Goal: Check status: Check status

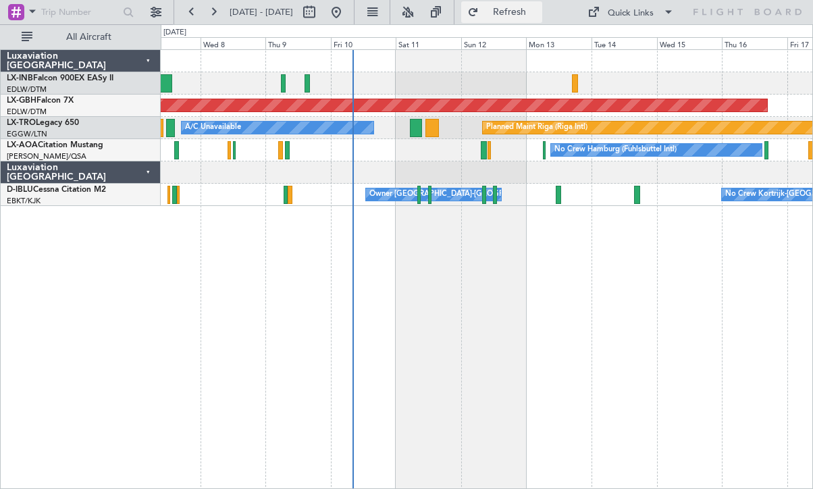
click at [529, 16] on span "Refresh" at bounding box center [510, 11] width 57 height 9
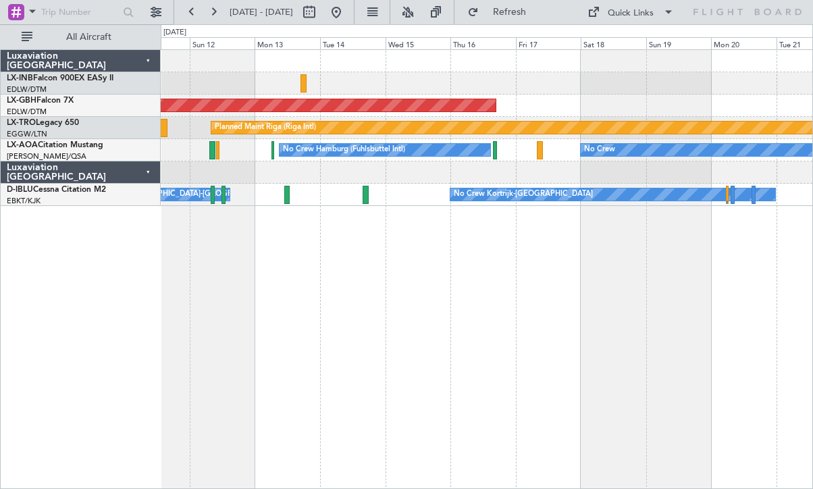
click at [312, 342] on div "Planned Maint Nurnberg Planned Maint [GEOGRAPHIC_DATA] (Riga Intl) A/C Unavaila…" at bounding box center [487, 269] width 652 height 440
click at [371, 380] on div "Planned Maint Nurnberg Planned Maint [GEOGRAPHIC_DATA] (Riga Intl) A/C Unavaila…" at bounding box center [487, 269] width 652 height 440
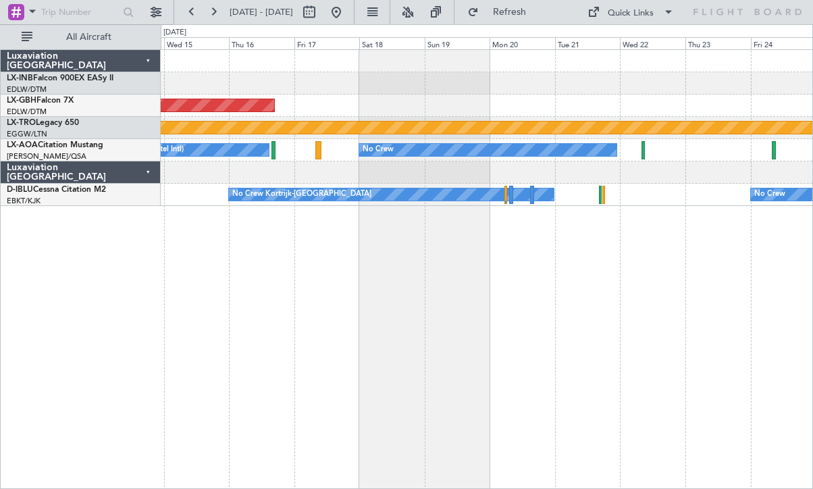
click at [393, 370] on div "Planned Maint Nurnberg Planned Maint [GEOGRAPHIC_DATA] (Riga Intl) No Crew Hamb…" at bounding box center [487, 269] width 652 height 440
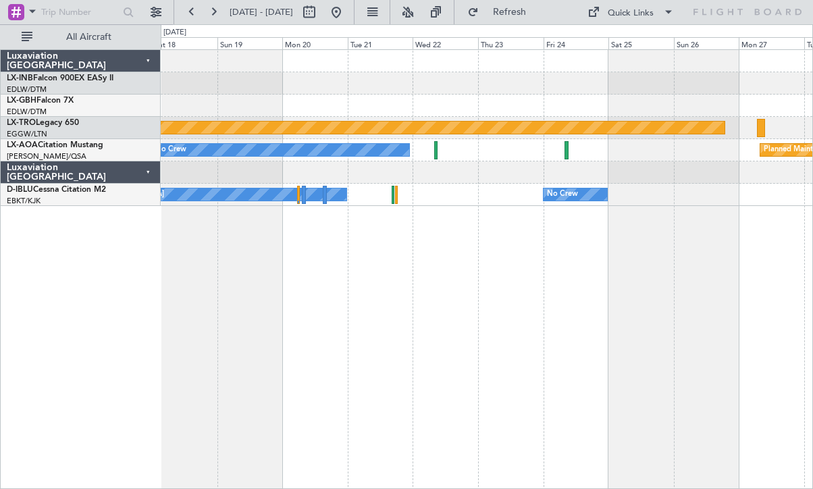
click at [353, 355] on div "Planned Maint Nurnberg Planned Maint [GEOGRAPHIC_DATA] (Riga Intl) No Crew Plan…" at bounding box center [487, 269] width 652 height 440
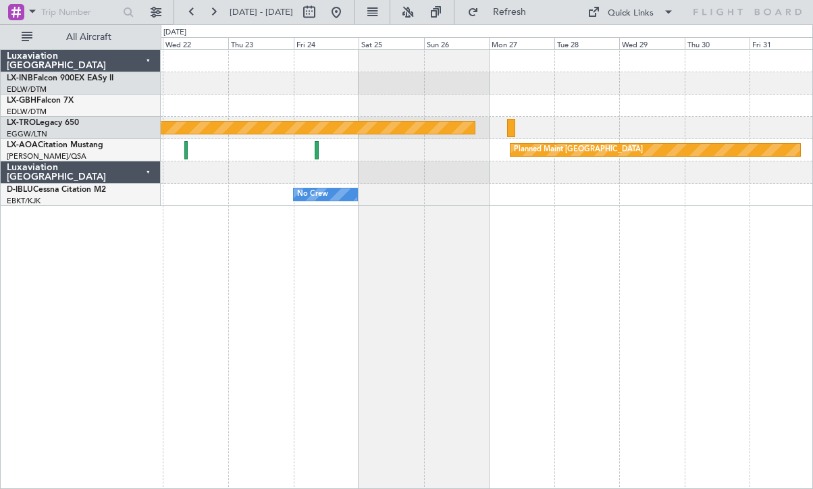
click at [340, 348] on div "Planned Maint Riga (Riga Intl) Planned Maint [GEOGRAPHIC_DATA] No Crew No Crew …" at bounding box center [487, 269] width 652 height 440
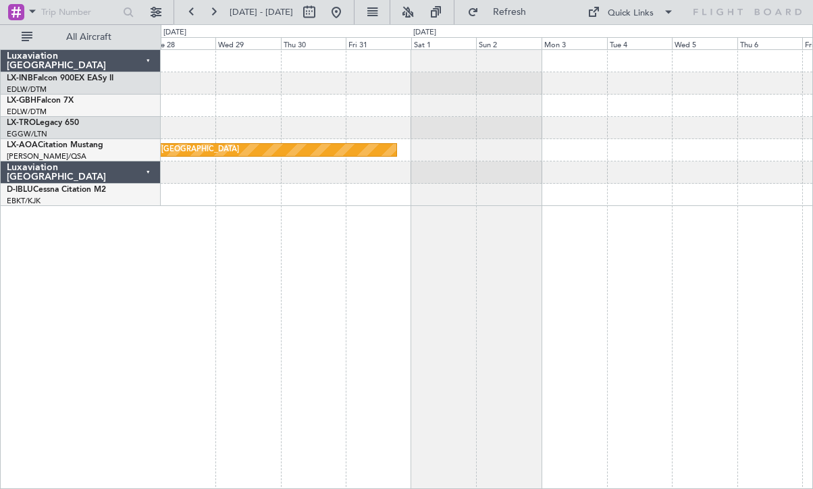
click at [325, 344] on div "Planned Maint Riga (Riga Intl) Planned Maint [GEOGRAPHIC_DATA]" at bounding box center [487, 269] width 652 height 440
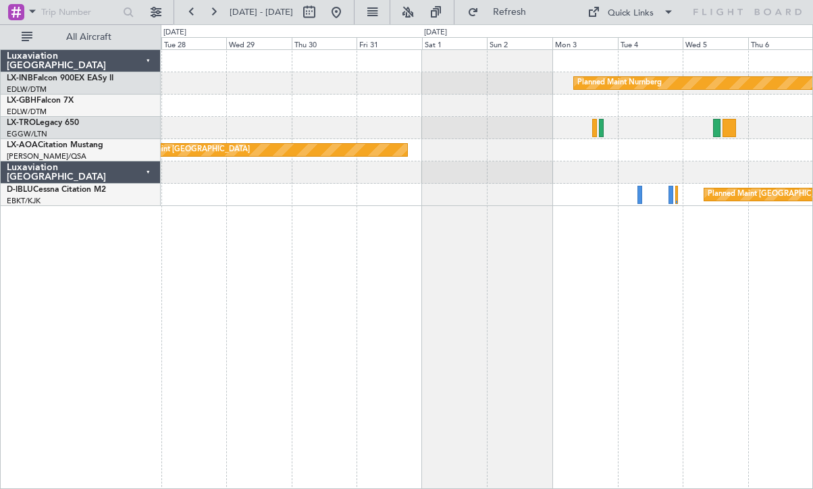
click at [573, 320] on div "Planned Maint Nurnberg Planned Maint [GEOGRAPHIC_DATA] (Riga Intl) Planned Main…" at bounding box center [487, 269] width 652 height 440
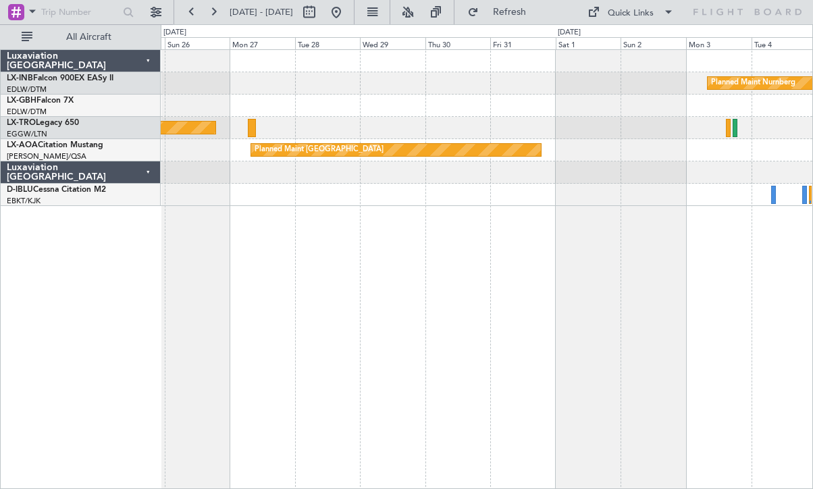
click at [671, 338] on div "Planned Maint Nurnberg Planned Maint [GEOGRAPHIC_DATA] (Riga Intl) Planned Main…" at bounding box center [487, 269] width 652 height 440
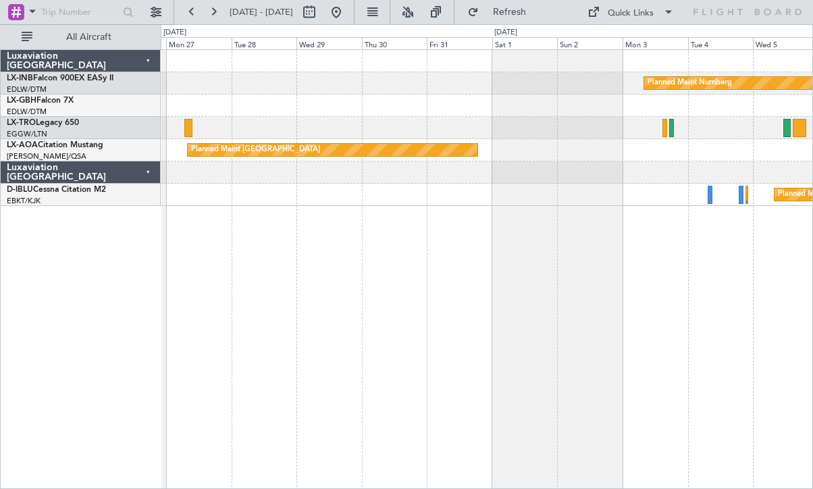
click at [551, 356] on div "Planned Maint Nurnberg Planned Maint [GEOGRAPHIC_DATA] (Riga Intl) Planned Main…" at bounding box center [487, 269] width 652 height 440
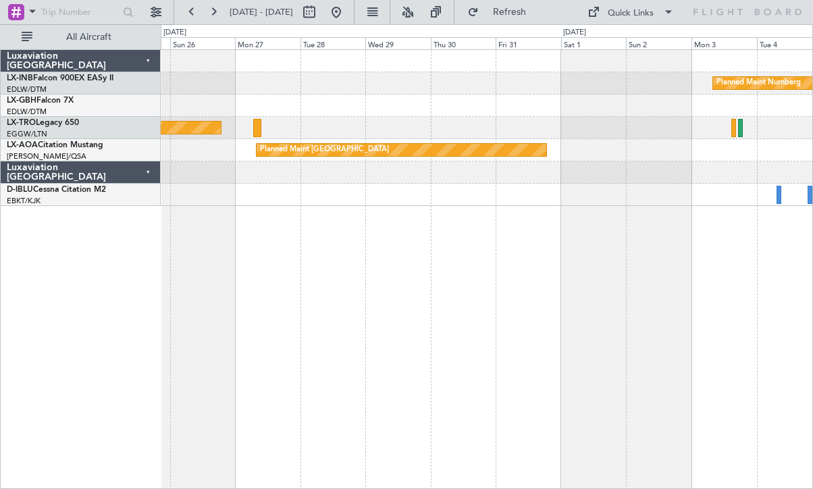
click at [543, 363] on div "Planned Maint Nurnberg Planned Maint [GEOGRAPHIC_DATA] (Riga Intl) Planned Main…" at bounding box center [487, 269] width 652 height 440
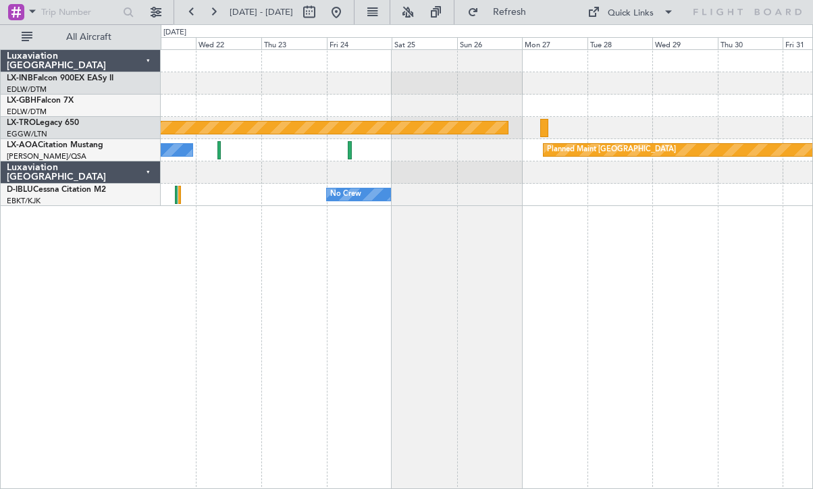
click at [573, 365] on div "Planned Maint Riga (Riga Intl) Planned Maint [GEOGRAPHIC_DATA] No Crew No Crew …" at bounding box center [487, 269] width 652 height 440
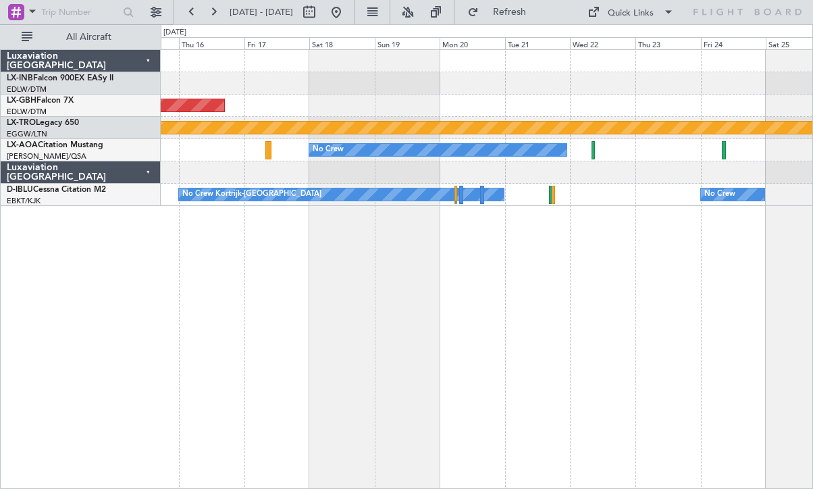
click at [548, 363] on div "Planned Maint Nurnberg Planned Maint [GEOGRAPHIC_DATA] (Riga Intl) No Crew Plan…" at bounding box center [487, 269] width 652 height 440
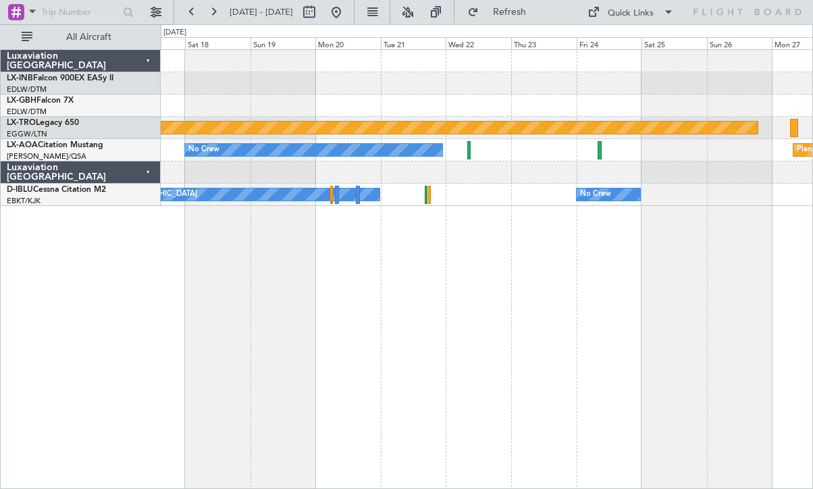
click at [290, 370] on div "Planned Maint Nurnberg Planned Maint [GEOGRAPHIC_DATA] (Riga Intl) No Crew Plan…" at bounding box center [487, 269] width 652 height 440
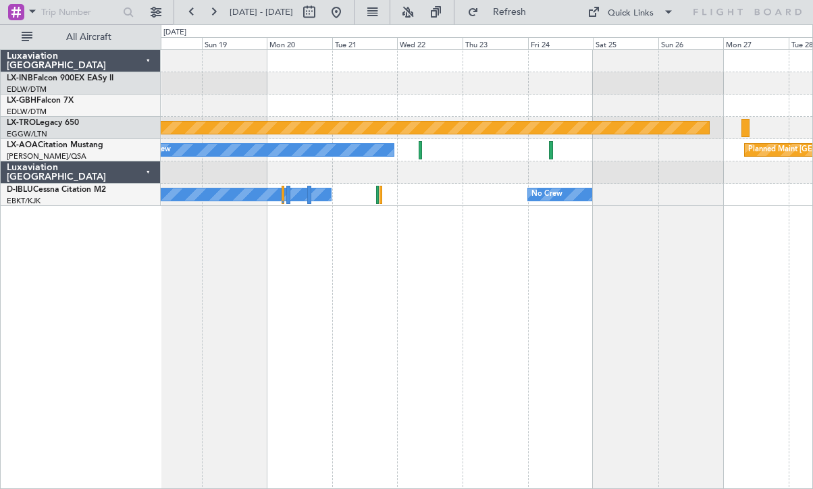
click at [217, 367] on div "Planned Maint Nurnberg Planned Maint [GEOGRAPHIC_DATA] (Riga Intl) No Crew Plan…" at bounding box center [487, 269] width 652 height 440
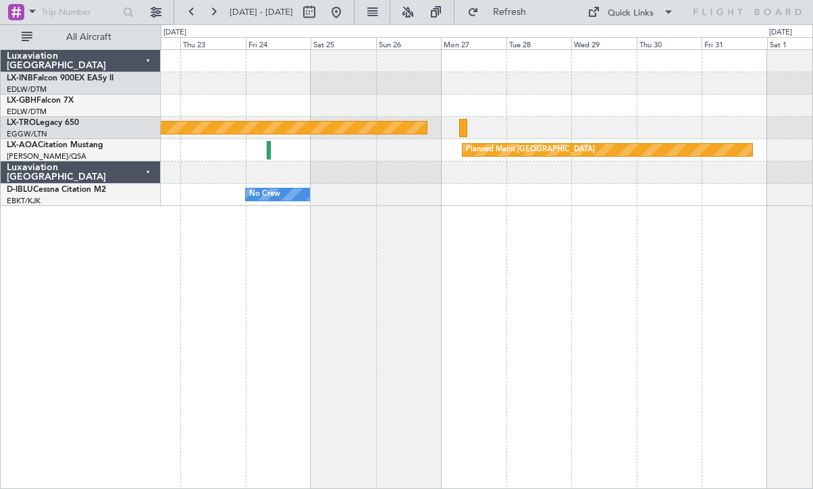
click at [393, 367] on div "Planned Maint Nurnberg Planned Maint [GEOGRAPHIC_DATA] (Riga Intl) Planned Main…" at bounding box center [487, 269] width 652 height 440
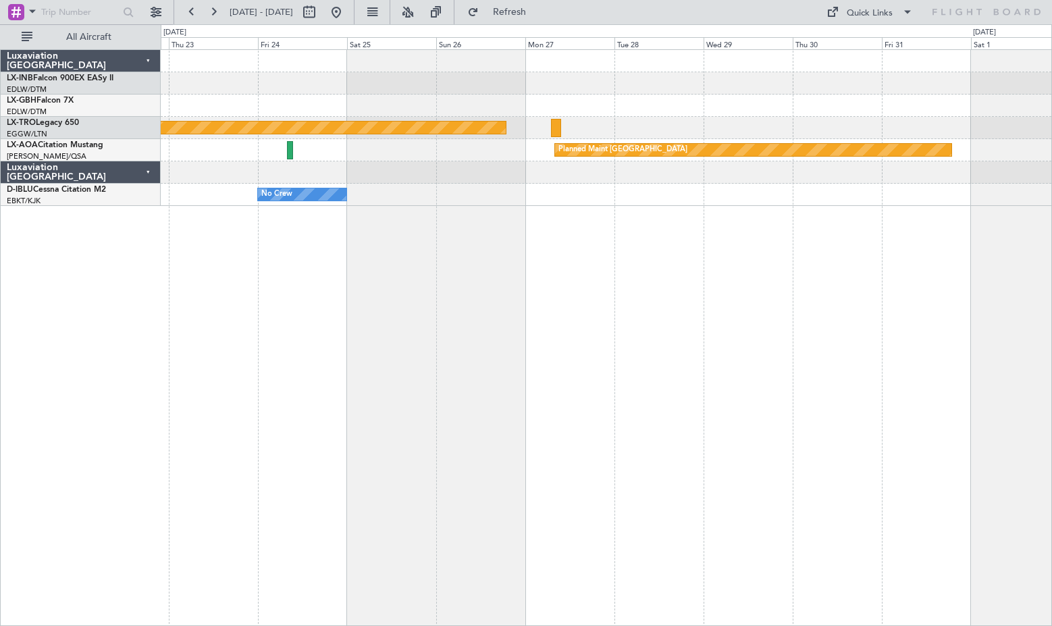
click at [727, 458] on div "Planned Maint Nurnberg Planned Maint [GEOGRAPHIC_DATA] (Riga Intl) Planned Main…" at bounding box center [607, 337] width 892 height 577
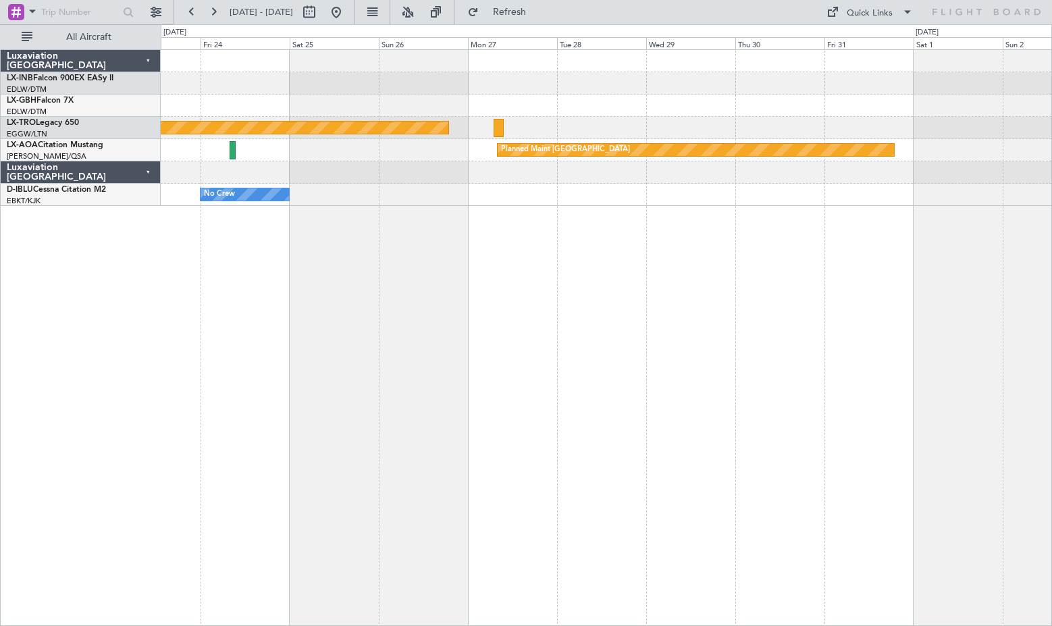
click at [483, 450] on div "Planned Maint Nurnberg Planned Maint [GEOGRAPHIC_DATA] (Riga Intl) Planned Main…" at bounding box center [607, 337] width 892 height 577
click at [813, 380] on div "Planned Maint Nurnberg Planned Maint [GEOGRAPHIC_DATA] (Riga Intl) Planned Main…" at bounding box center [607, 337] width 892 height 577
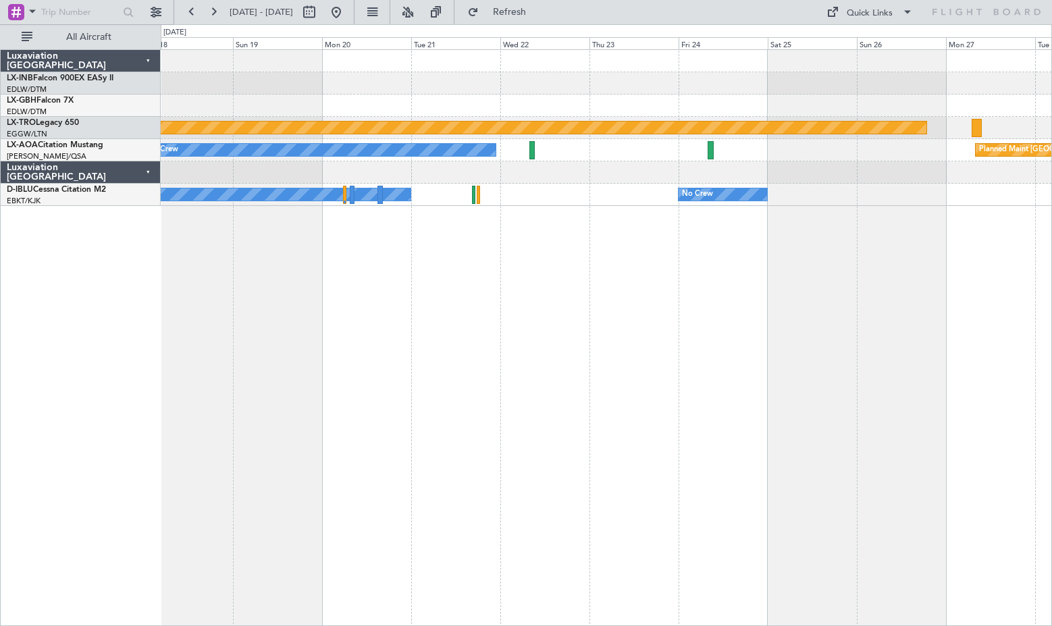
click at [406, 415] on div "Planned Maint Nurnberg Planned Maint [GEOGRAPHIC_DATA] (Riga Intl) Planned Main…" at bounding box center [607, 337] width 892 height 577
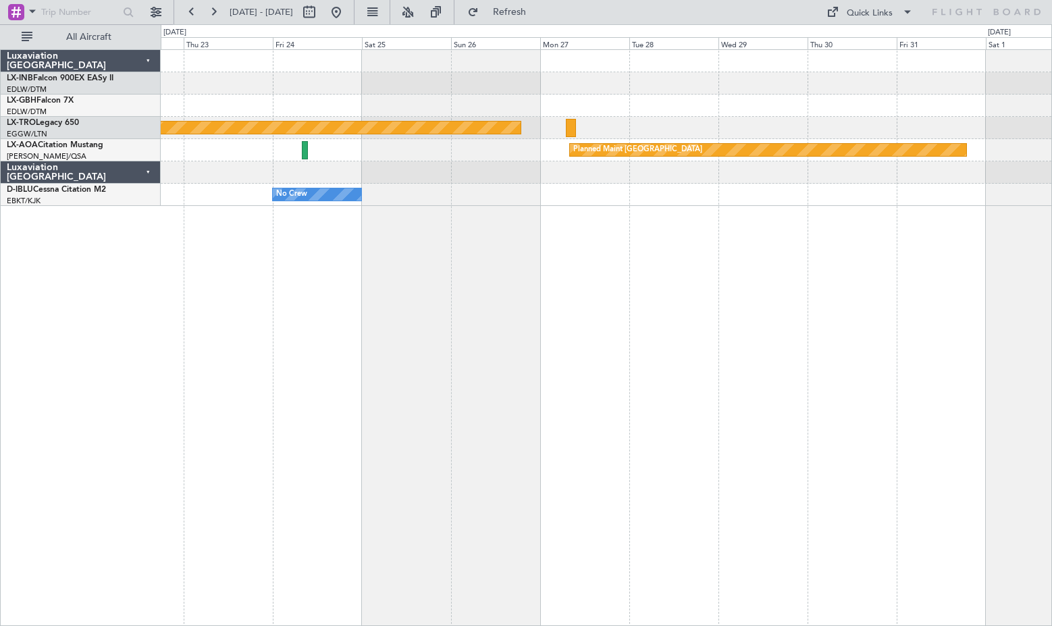
click at [380, 376] on div "Planned Maint Nurnberg Planned Maint [GEOGRAPHIC_DATA] (Riga Intl) Planned Main…" at bounding box center [607, 337] width 892 height 577
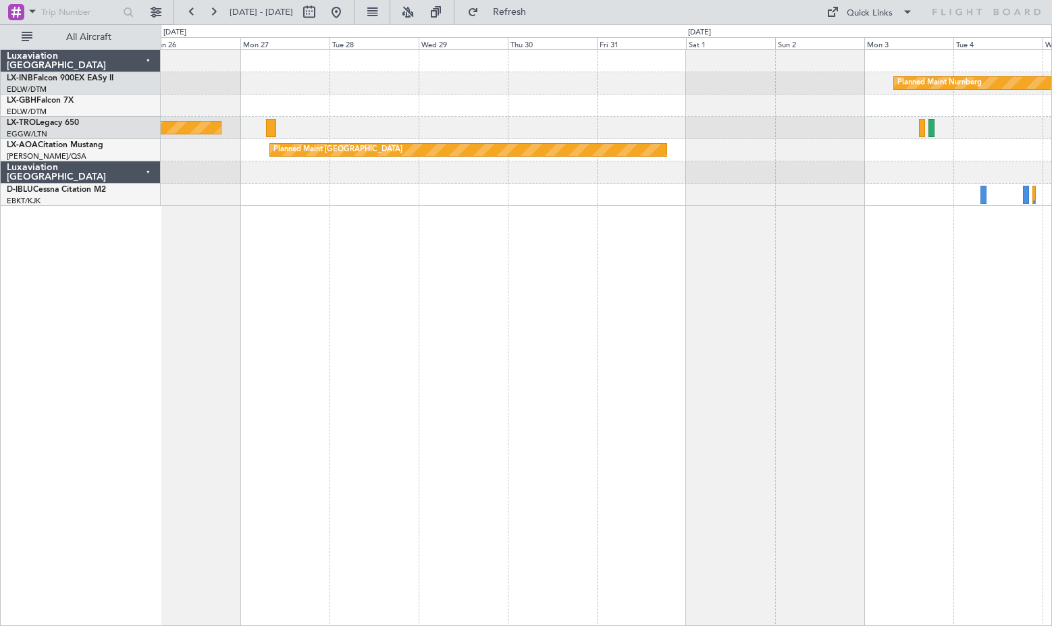
click at [687, 385] on div "Planned Maint Nurnberg Planned Maint [GEOGRAPHIC_DATA] (Riga Intl) Planned Main…" at bounding box center [607, 337] width 892 height 577
click at [752, 385] on div "Planned Maint Nurnberg Planned Maint [GEOGRAPHIC_DATA] (Riga Intl) Planned Main…" at bounding box center [607, 337] width 892 height 577
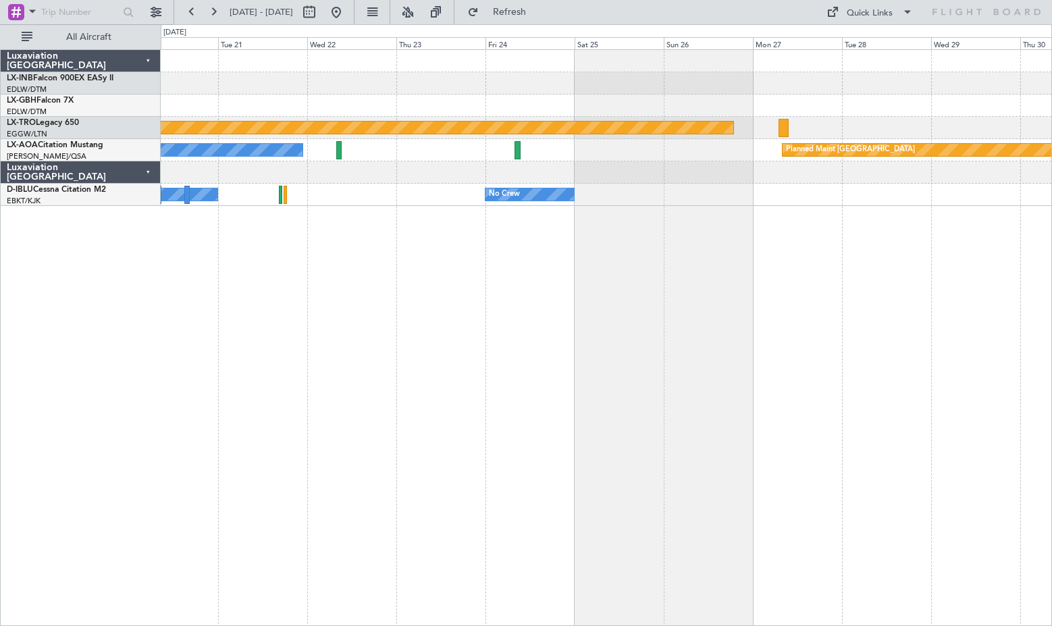
click at [657, 383] on div "Planned Maint Riga (Riga Intl) Planned Maint [GEOGRAPHIC_DATA] No Crew No Crew …" at bounding box center [607, 337] width 892 height 577
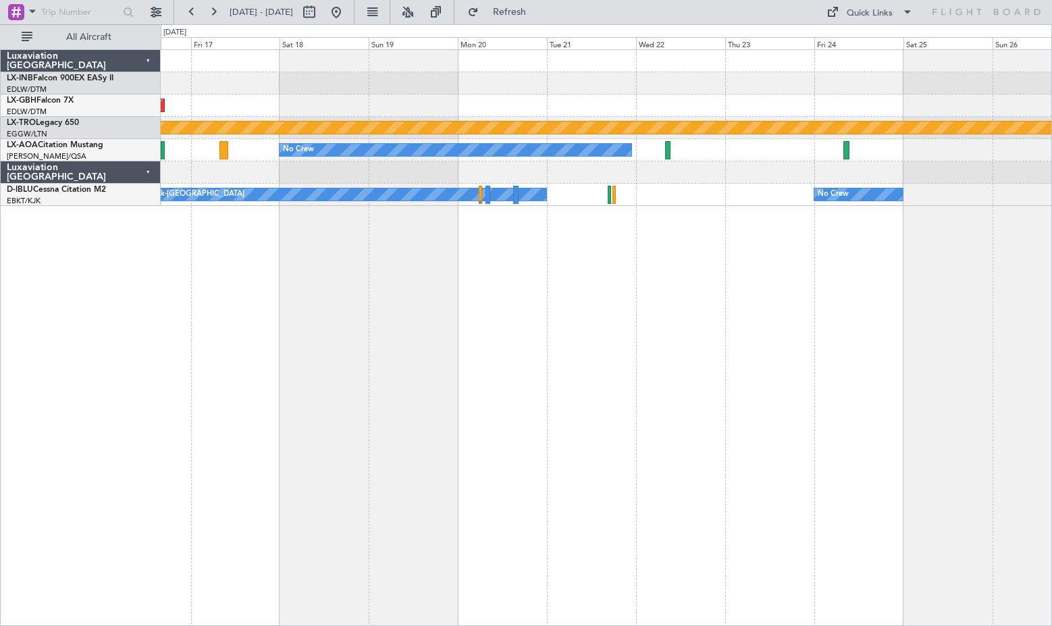
click at [742, 391] on div "Planned Maint Nurnberg Planned Maint [GEOGRAPHIC_DATA] (Riga Intl) No Crew Plan…" at bounding box center [607, 337] width 892 height 577
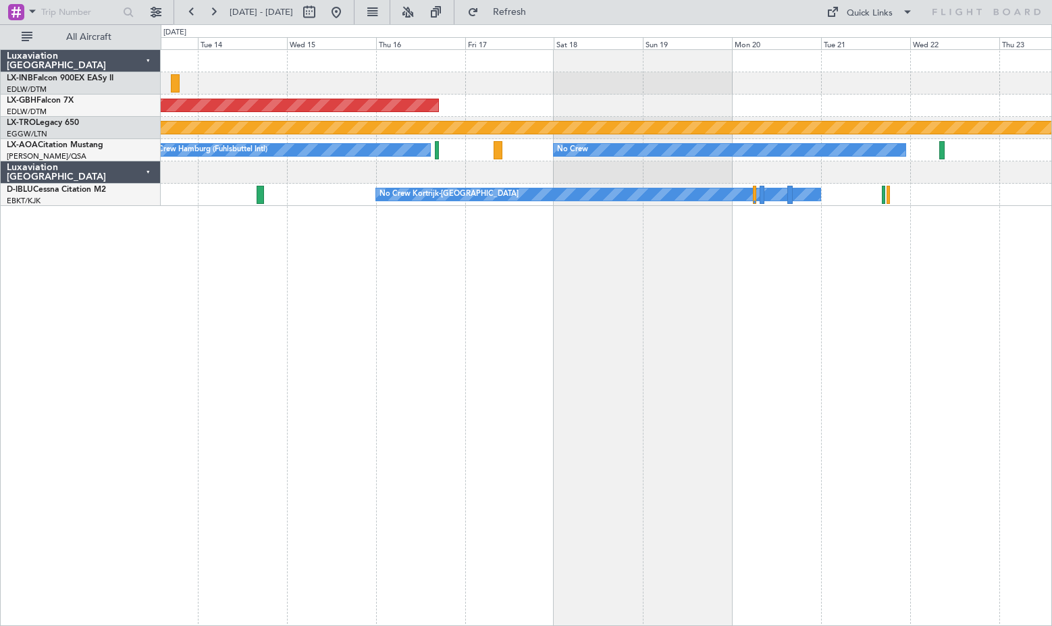
click at [695, 400] on div "Planned Maint Nurnberg Planned Maint [GEOGRAPHIC_DATA] (Riga Intl) No Crew No C…" at bounding box center [607, 337] width 892 height 577
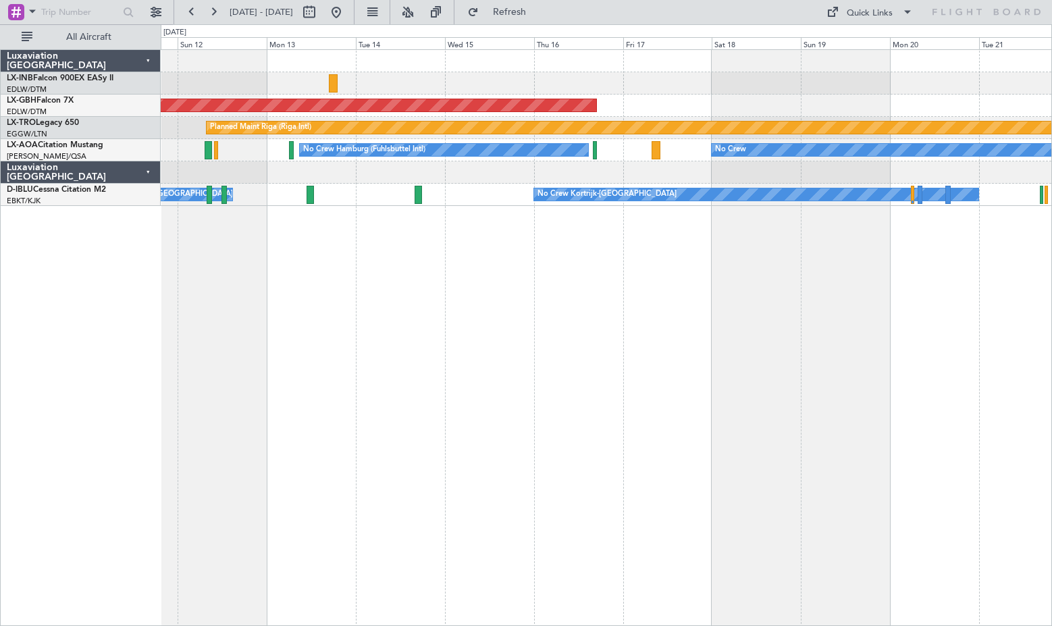
click at [635, 409] on div "Planned Maint Nurnberg Planned Maint [GEOGRAPHIC_DATA] (Riga Intl) A/C Unavaila…" at bounding box center [607, 337] width 892 height 577
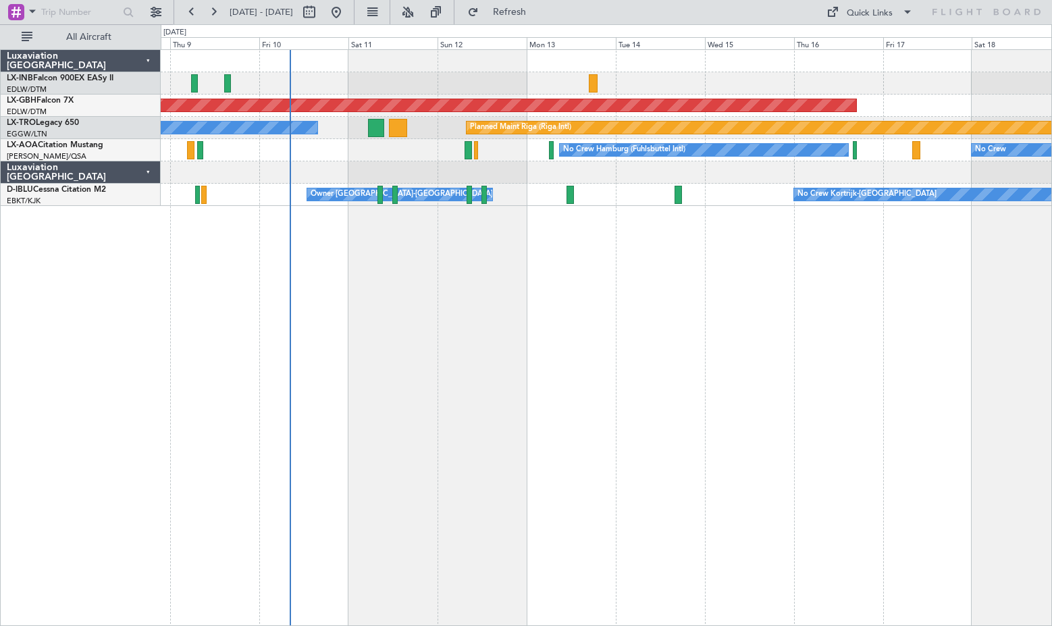
click at [685, 376] on div "Planned Maint Nurnberg Planned Maint [GEOGRAPHIC_DATA] (Riga Intl) A/C Unavaila…" at bounding box center [607, 337] width 892 height 577
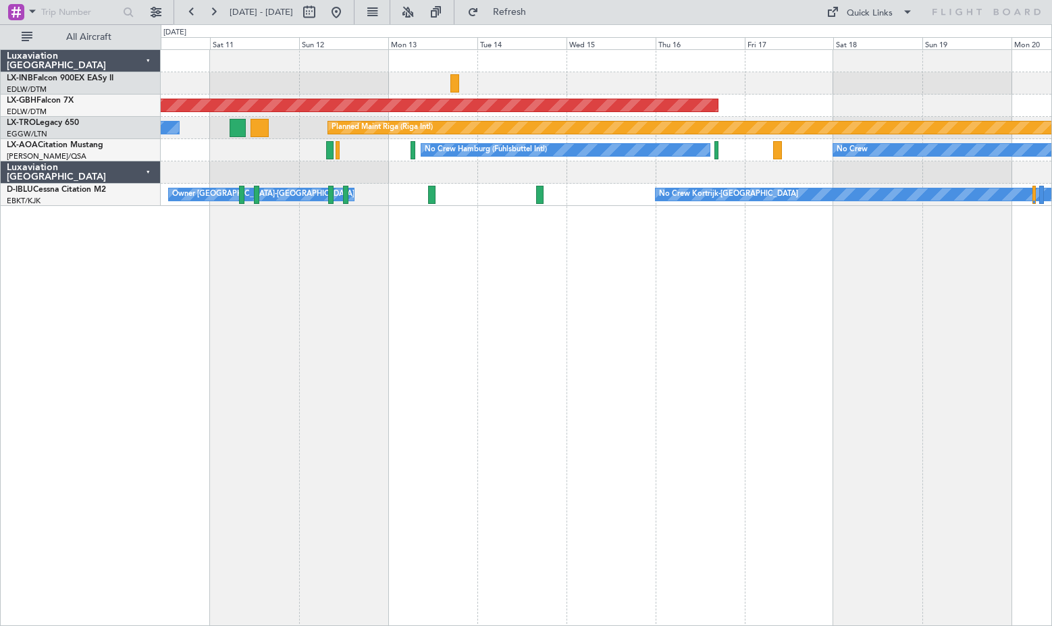
click at [400, 361] on div "Planned Maint Nurnberg Planned Maint [GEOGRAPHIC_DATA] (Riga Intl) A/C Unavaila…" at bounding box center [607, 337] width 892 height 577
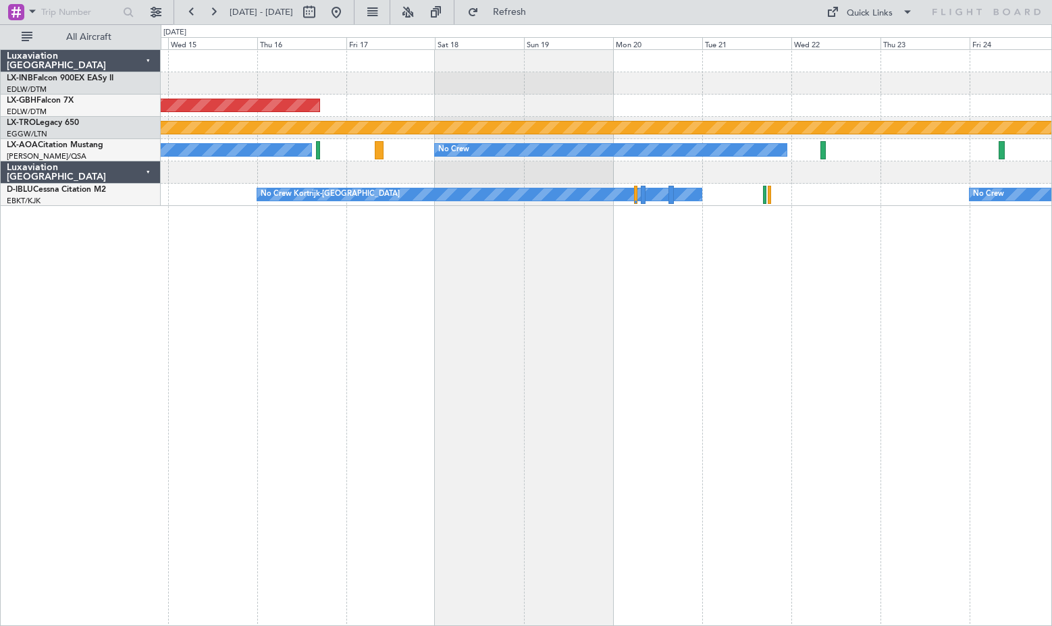
click at [344, 355] on div "Planned Maint Nurnberg Planned Maint [GEOGRAPHIC_DATA] (Riga Intl) No Crew No C…" at bounding box center [607, 337] width 892 height 577
click at [334, 369] on div "Planned Maint Nurnberg Planned Maint [GEOGRAPHIC_DATA] (Riga Intl) No Crew No C…" at bounding box center [607, 337] width 892 height 577
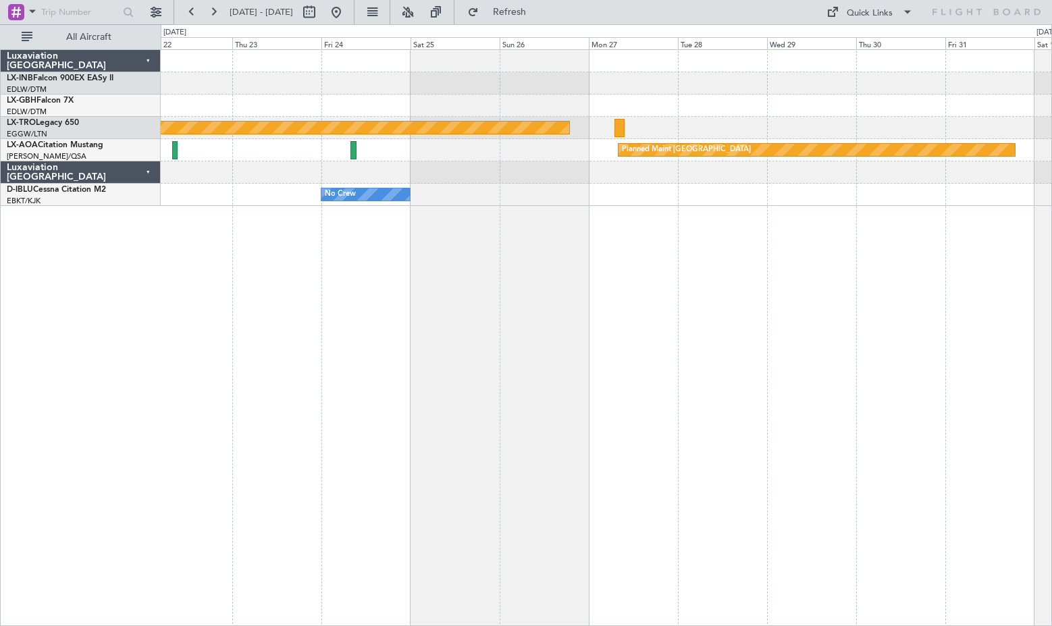
click at [306, 364] on div "Planned Maint Nurnberg Planned Maint [GEOGRAPHIC_DATA] (Riga Intl) Planned Main…" at bounding box center [607, 337] width 892 height 577
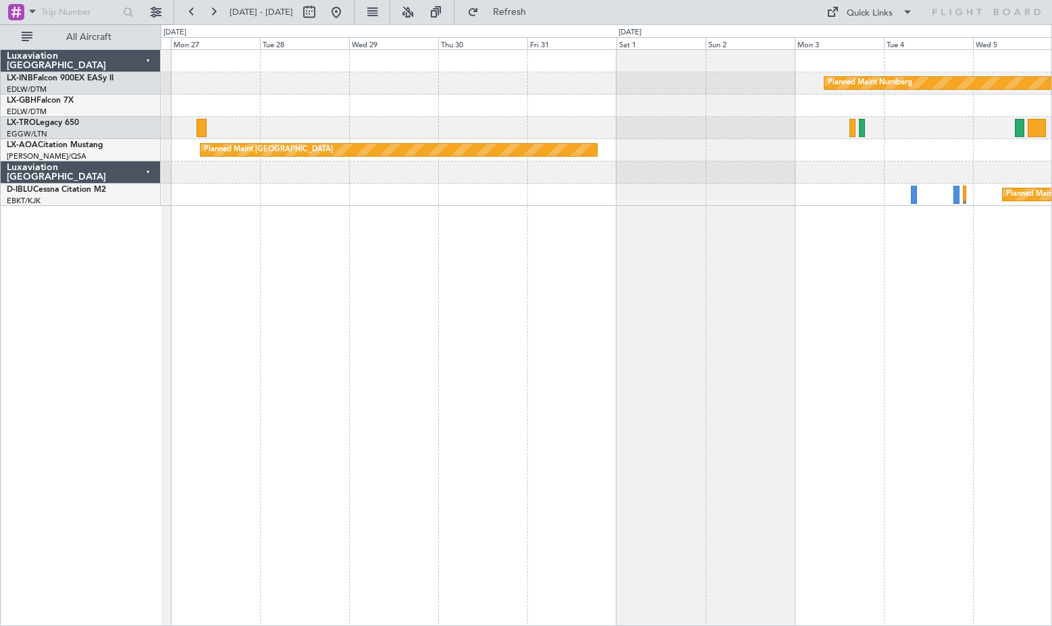
click at [255, 342] on div "Planned Maint Nurnberg Planned Maint [GEOGRAPHIC_DATA] (Riga Intl) Planned Main…" at bounding box center [607, 337] width 892 height 577
click at [346, 351] on div "Planned Maint Nurnberg Planned Maint [GEOGRAPHIC_DATA] (Riga Intl) Planned Main…" at bounding box center [607, 337] width 892 height 577
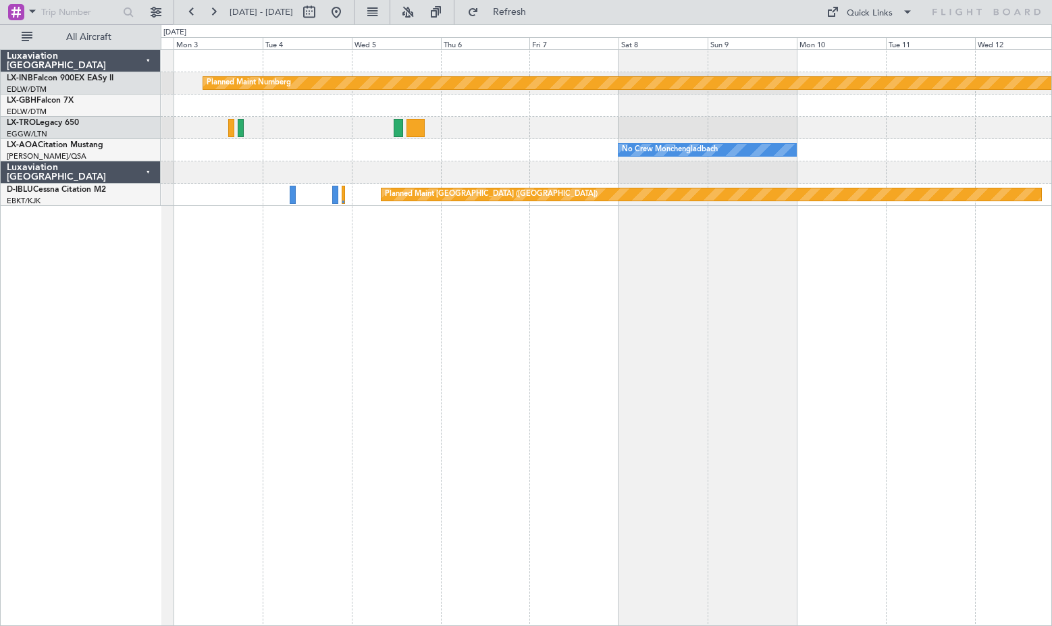
click at [329, 347] on div "Planned Maint Nurnberg No Crew [GEOGRAPHIC_DATA] No Crew Sabadell Planned Maint…" at bounding box center [607, 337] width 892 height 577
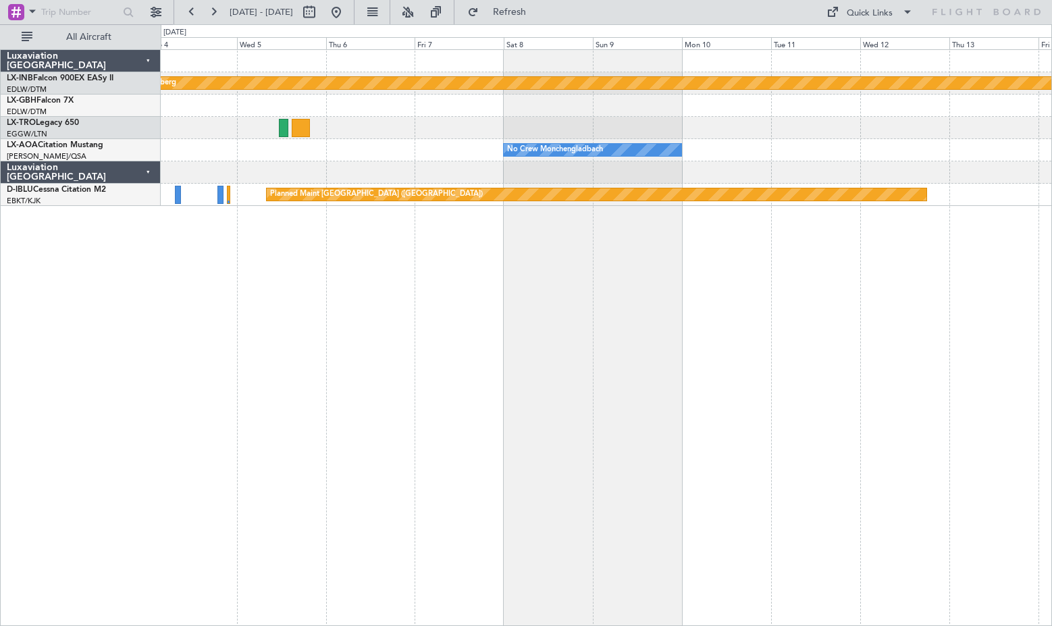
click at [338, 413] on div "Planned Maint Nurnberg No Crew [GEOGRAPHIC_DATA] No Crew Sabadell Planned Maint…" at bounding box center [607, 337] width 892 height 577
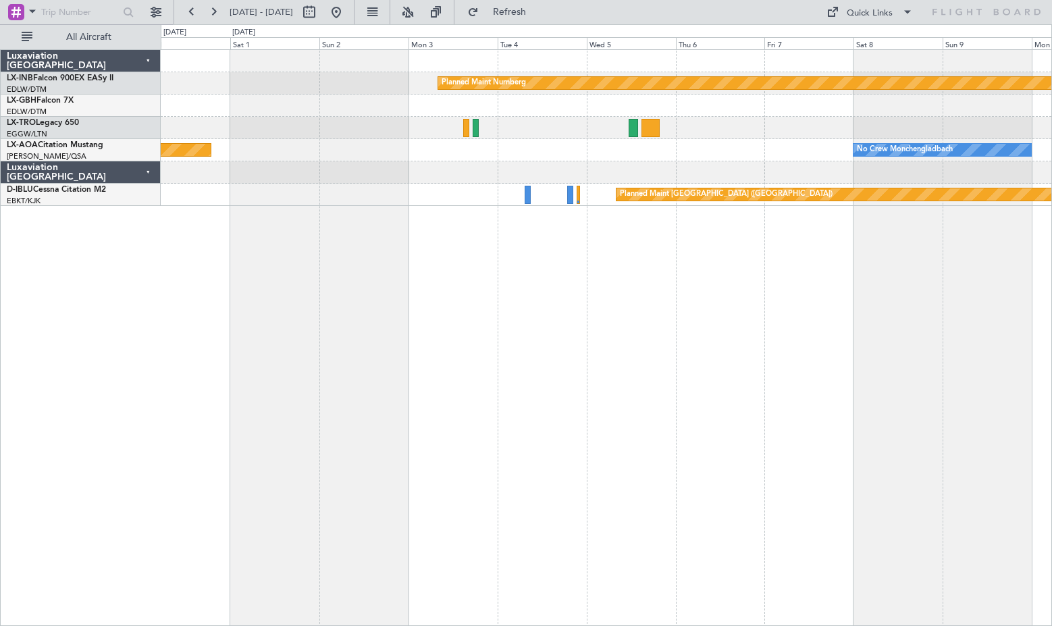
click at [731, 385] on div "Planned Maint Nurnberg No Crew [GEOGRAPHIC_DATA] Planned Maint [GEOGRAPHIC_DATA…" at bounding box center [607, 337] width 892 height 577
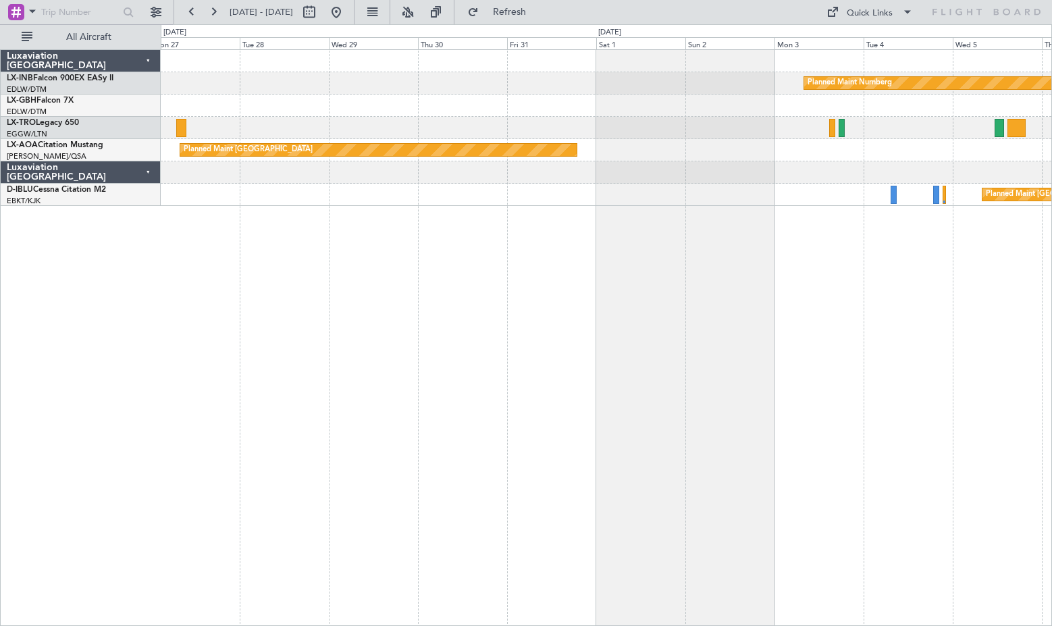
click at [746, 377] on div "Planned Maint Nurnberg Planned Maint [GEOGRAPHIC_DATA] (Riga Intl) Planned Main…" at bounding box center [607, 337] width 892 height 577
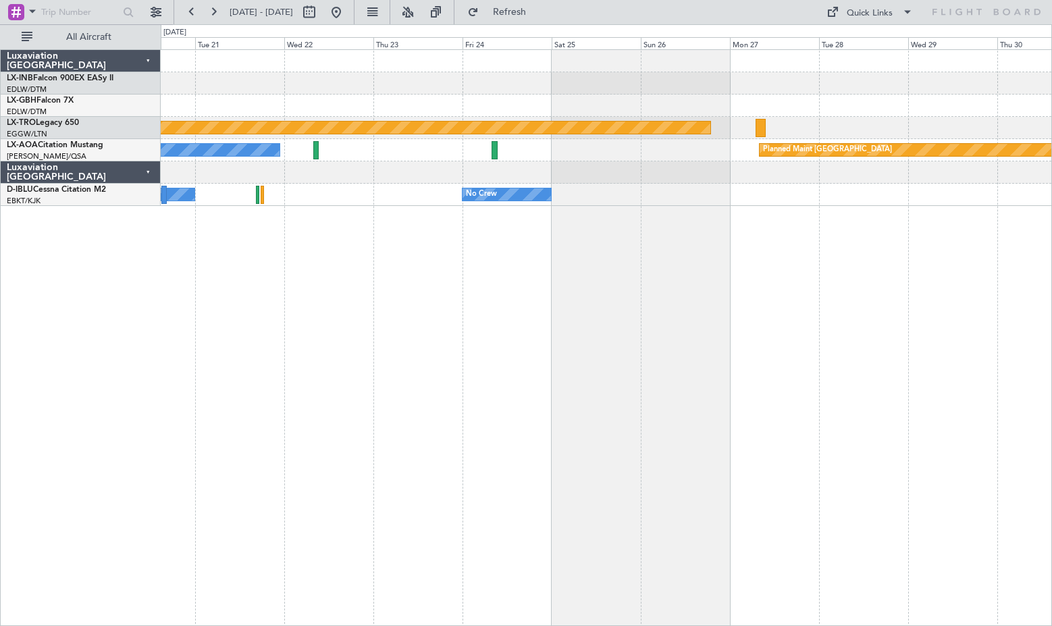
click at [813, 368] on div "Planned Maint Riga (Riga Intl) Planned Maint [GEOGRAPHIC_DATA] No Crew No Crew …" at bounding box center [607, 337] width 892 height 577
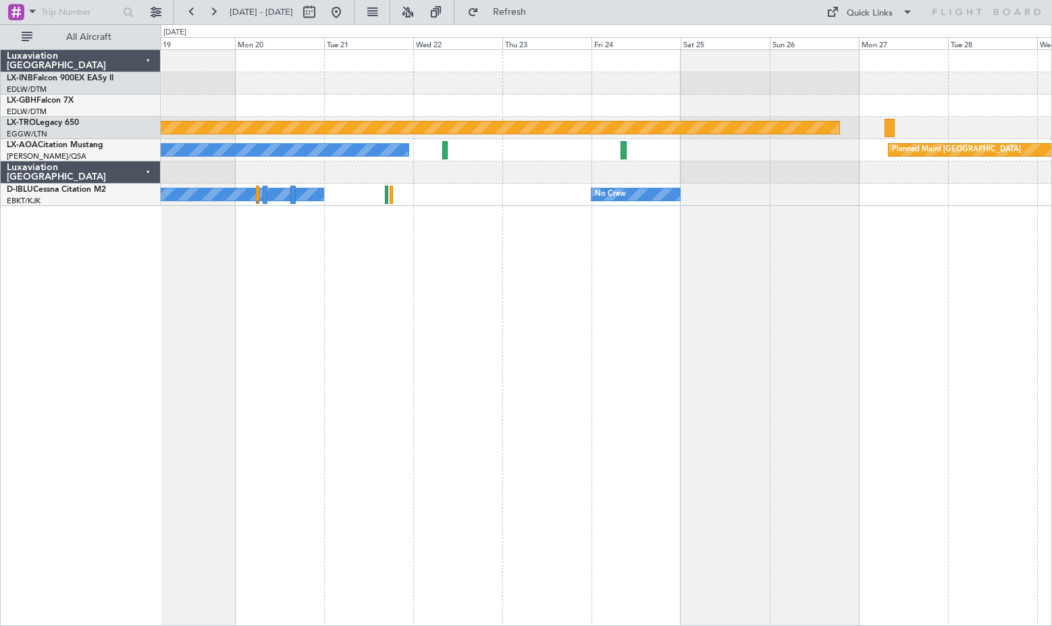
click at [649, 408] on div "Planned Maint Nurnberg Planned Maint [GEOGRAPHIC_DATA] (Riga Intl) Planned Main…" at bounding box center [607, 337] width 892 height 577
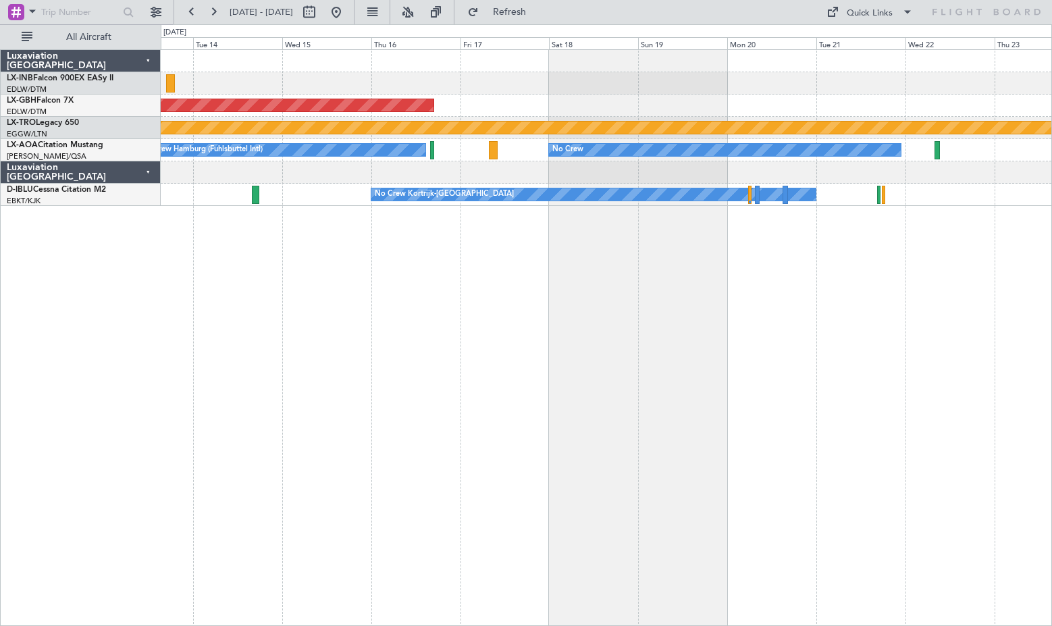
click at [813, 386] on div "Planned Maint Nurnberg Planned Maint [GEOGRAPHIC_DATA] (Riga Intl) No Crew No C…" at bounding box center [607, 337] width 892 height 577
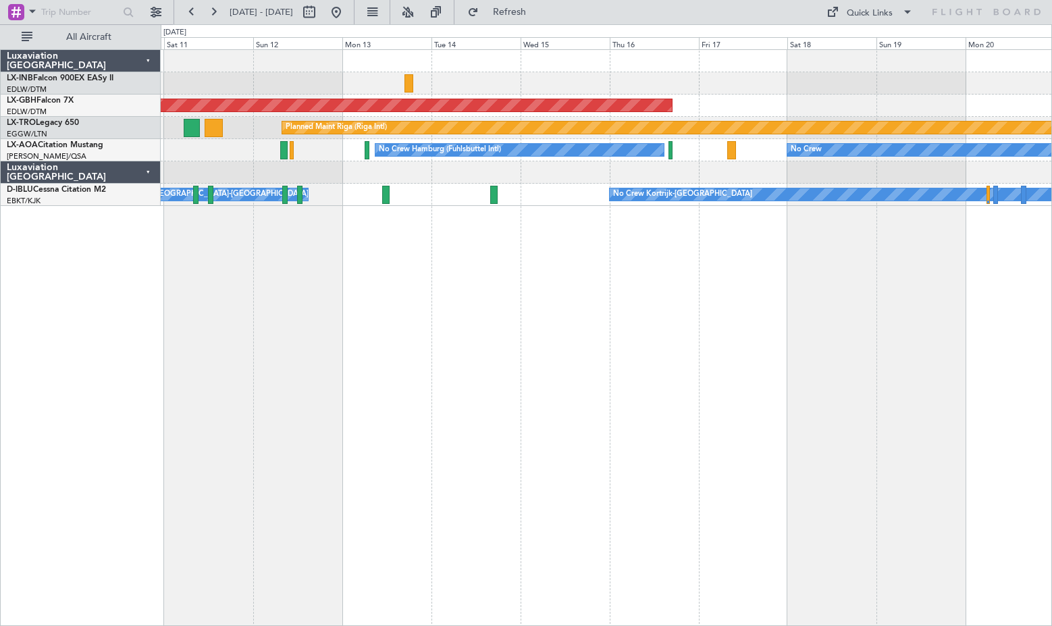
click at [509, 418] on div "Planned Maint Nurnberg Planned Maint [GEOGRAPHIC_DATA] (Riga Intl) A/C Unavaila…" at bounding box center [607, 337] width 892 height 577
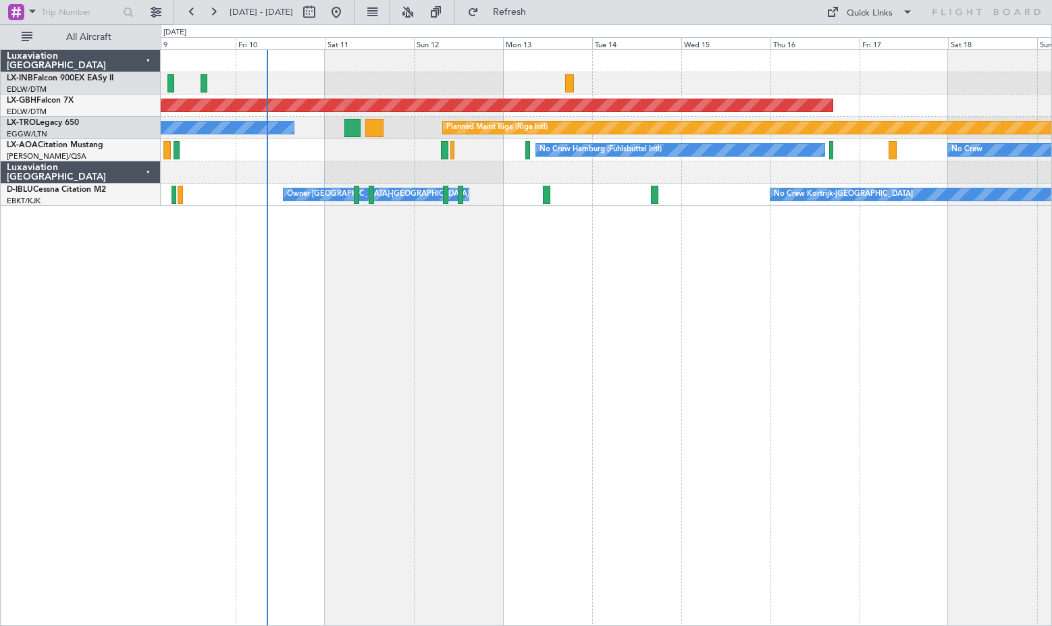
click at [813, 297] on div "Planned Maint Nurnberg Planned Maint [GEOGRAPHIC_DATA] (Riga Intl) A/C Unavaila…" at bounding box center [607, 337] width 892 height 577
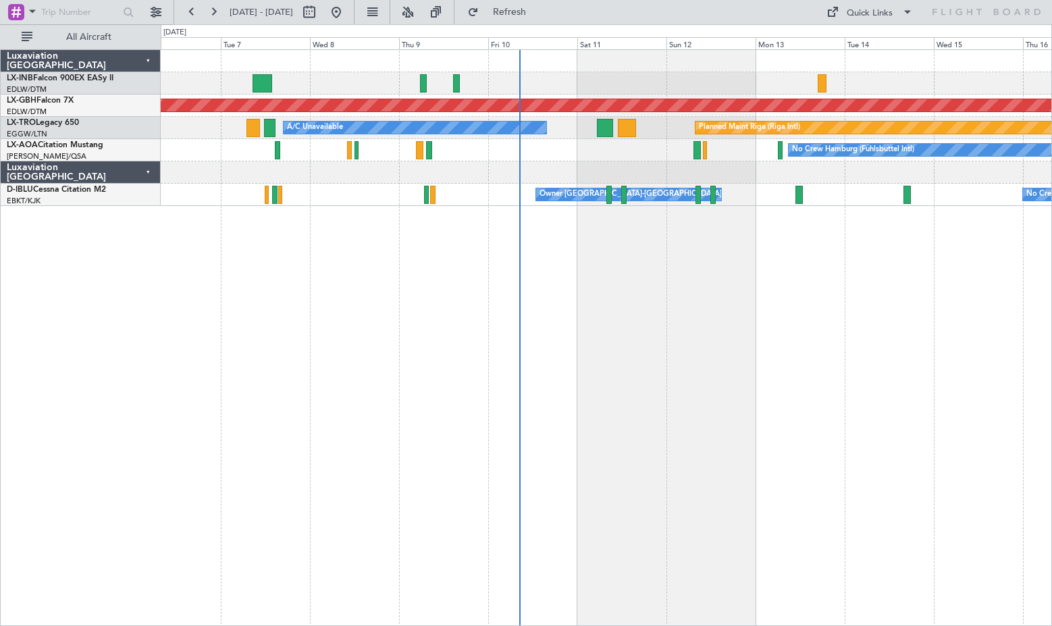
drag, startPoint x: 564, startPoint y: 15, endPoint x: 507, endPoint y: 67, distance: 77.5
click at [538, 14] on span "Refresh" at bounding box center [510, 11] width 57 height 9
click at [347, 7] on button at bounding box center [337, 12] width 22 height 22
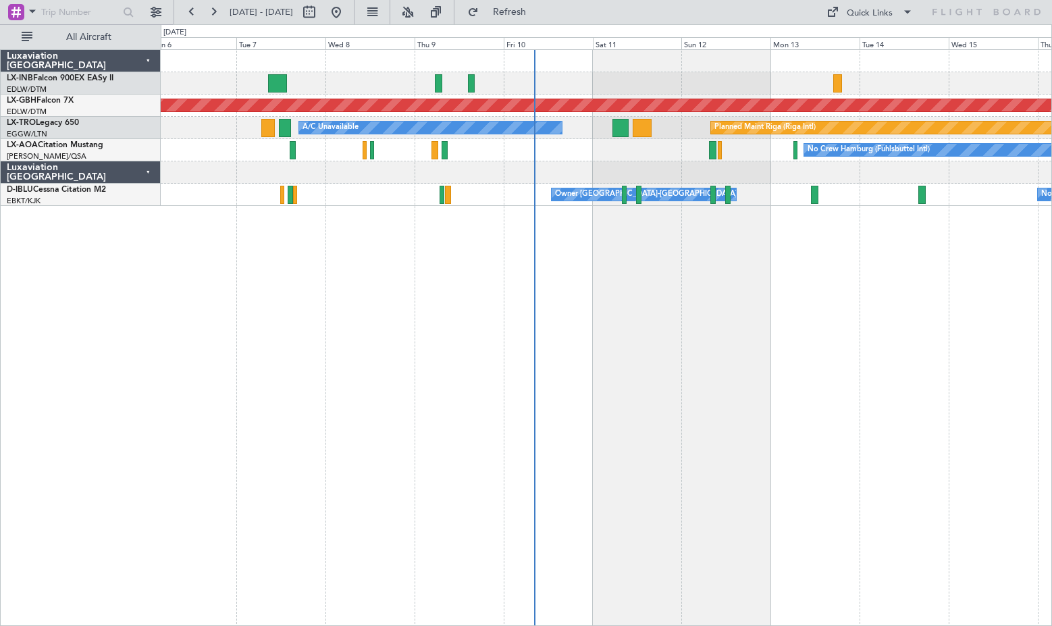
click at [450, 378] on div "Planned Maint Nurnberg Planned Maint [GEOGRAPHIC_DATA] (Riga Intl) A/C Unavaila…" at bounding box center [607, 337] width 892 height 577
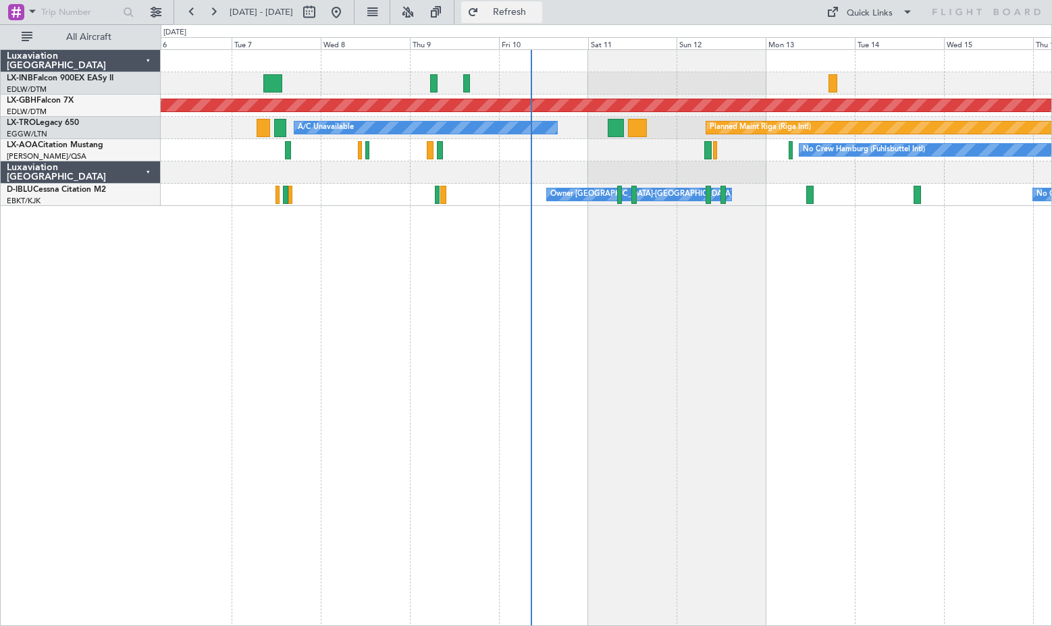
click at [538, 11] on span "Refresh" at bounding box center [510, 11] width 57 height 9
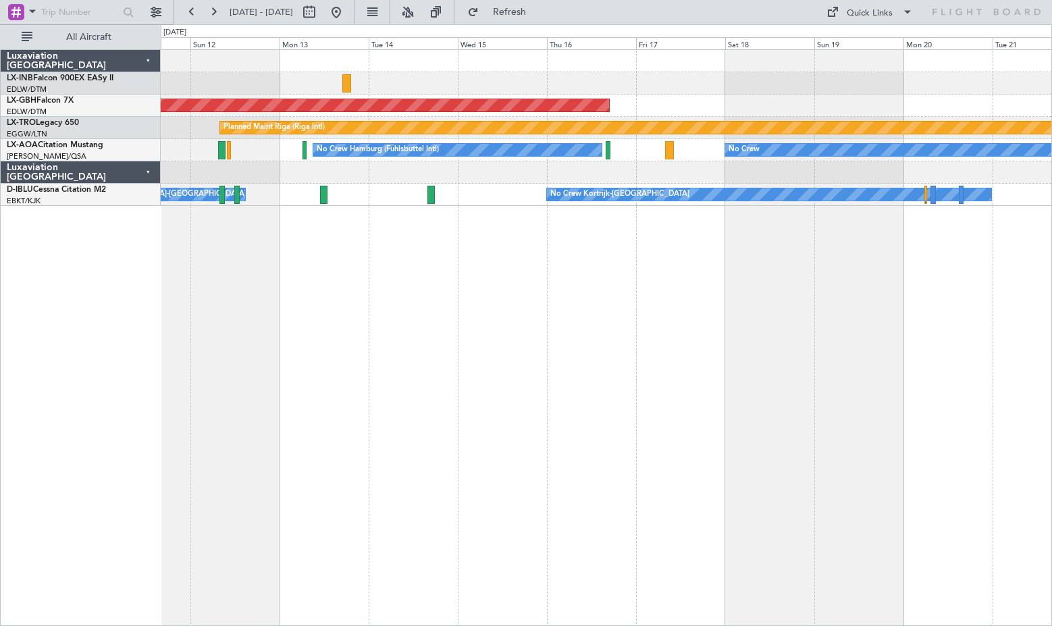
click at [371, 382] on div "Planned Maint Nurnberg Planned Maint [GEOGRAPHIC_DATA] (Riga Intl) A/C Unavaila…" at bounding box center [607, 337] width 892 height 577
